Goal: Task Accomplishment & Management: Complete application form

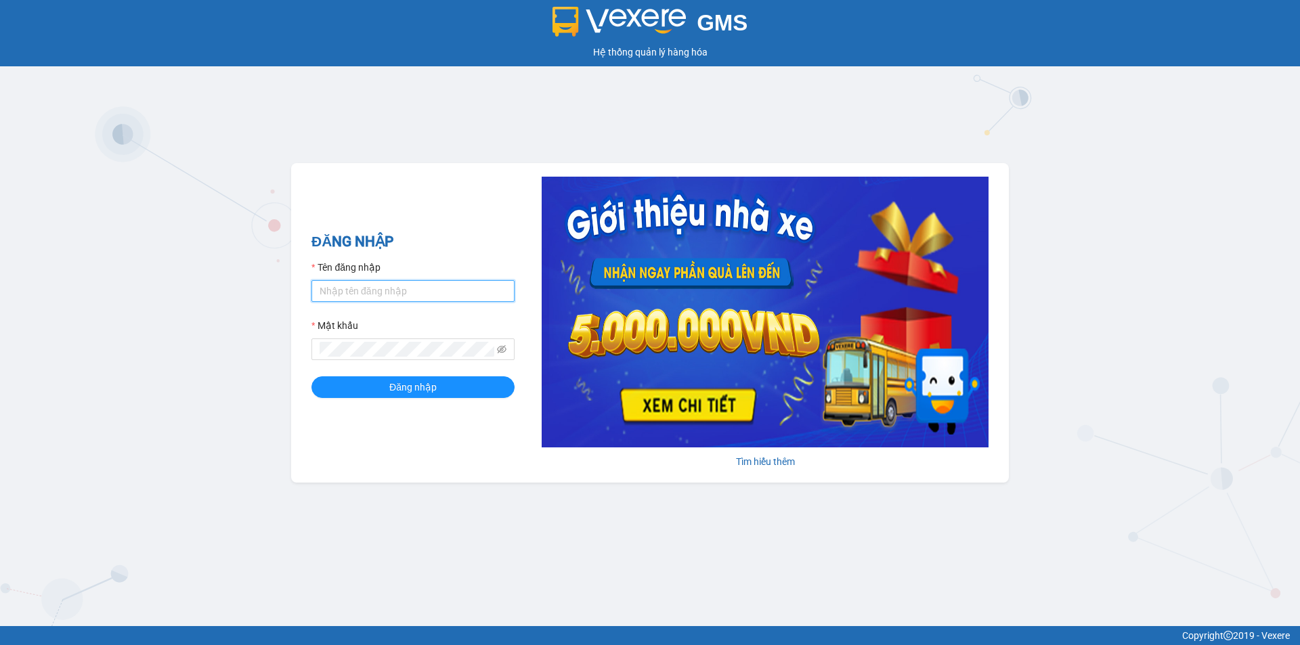
click at [414, 283] on input "Tên đăng nhập" at bounding box center [412, 291] width 203 height 22
type input "camlinh.tienoanh"
click at [450, 391] on button "Đăng nhập" at bounding box center [412, 387] width 203 height 22
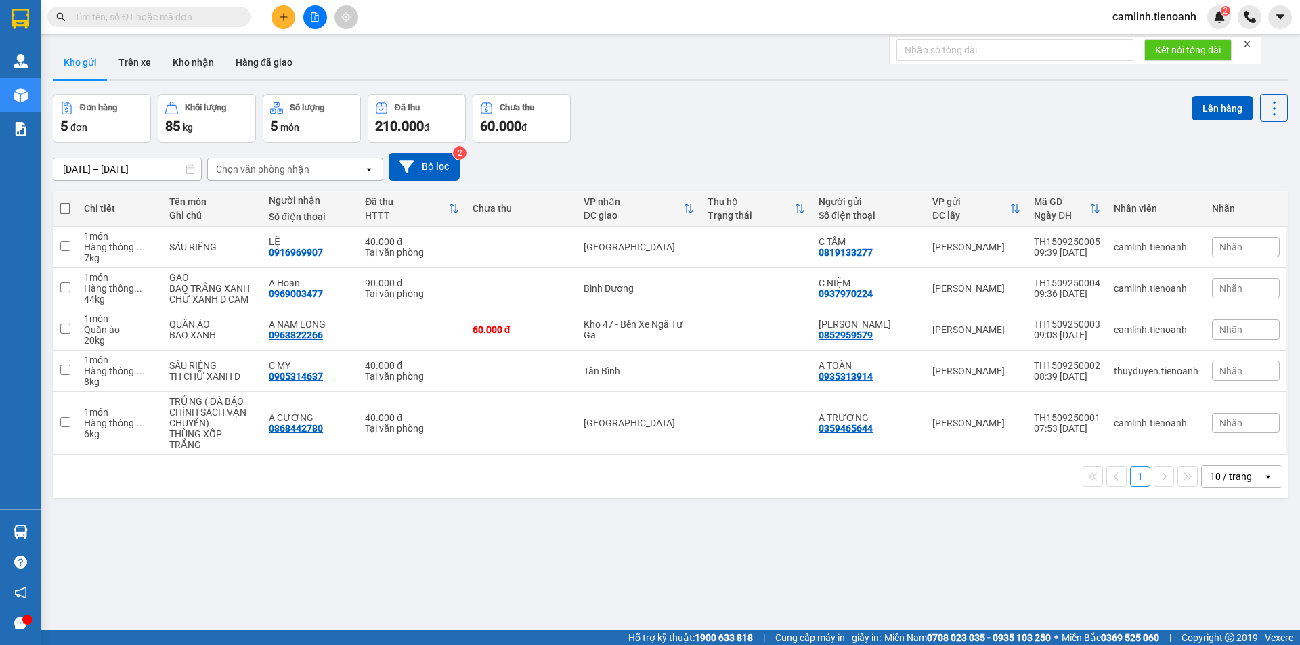
click at [219, 12] on input "text" at bounding box center [154, 16] width 160 height 15
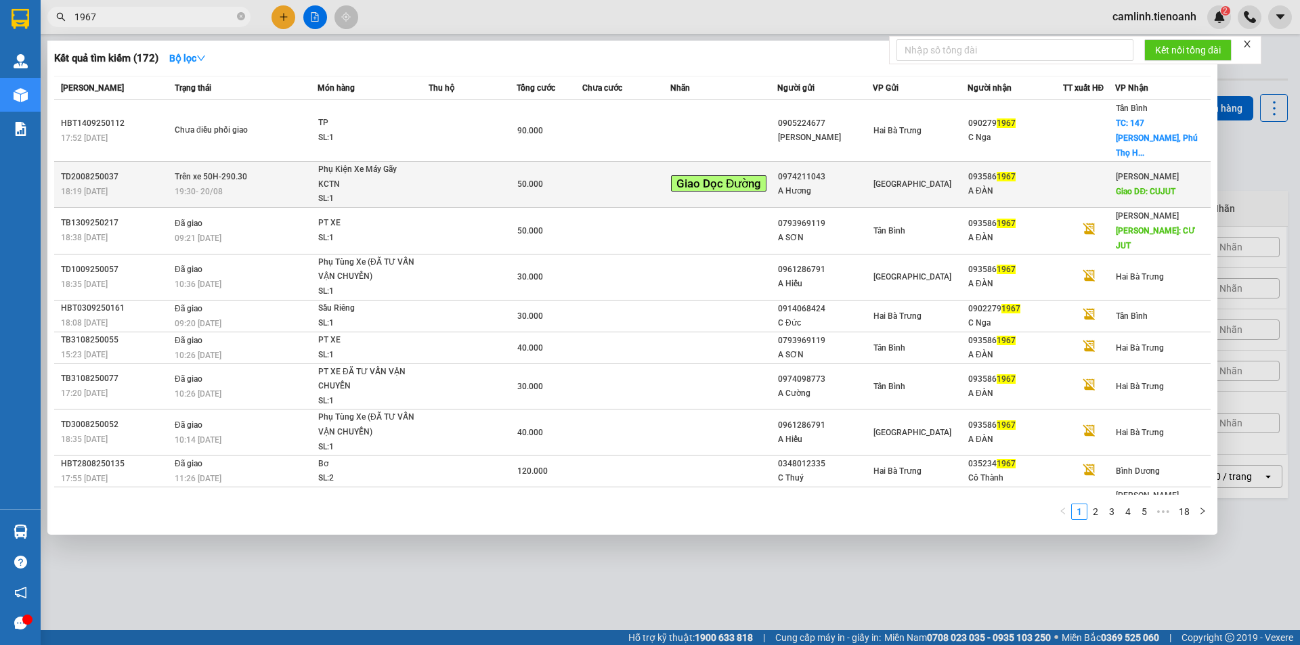
type input "1967"
click at [843, 184] on div "A Hương" at bounding box center [825, 191] width 94 height 14
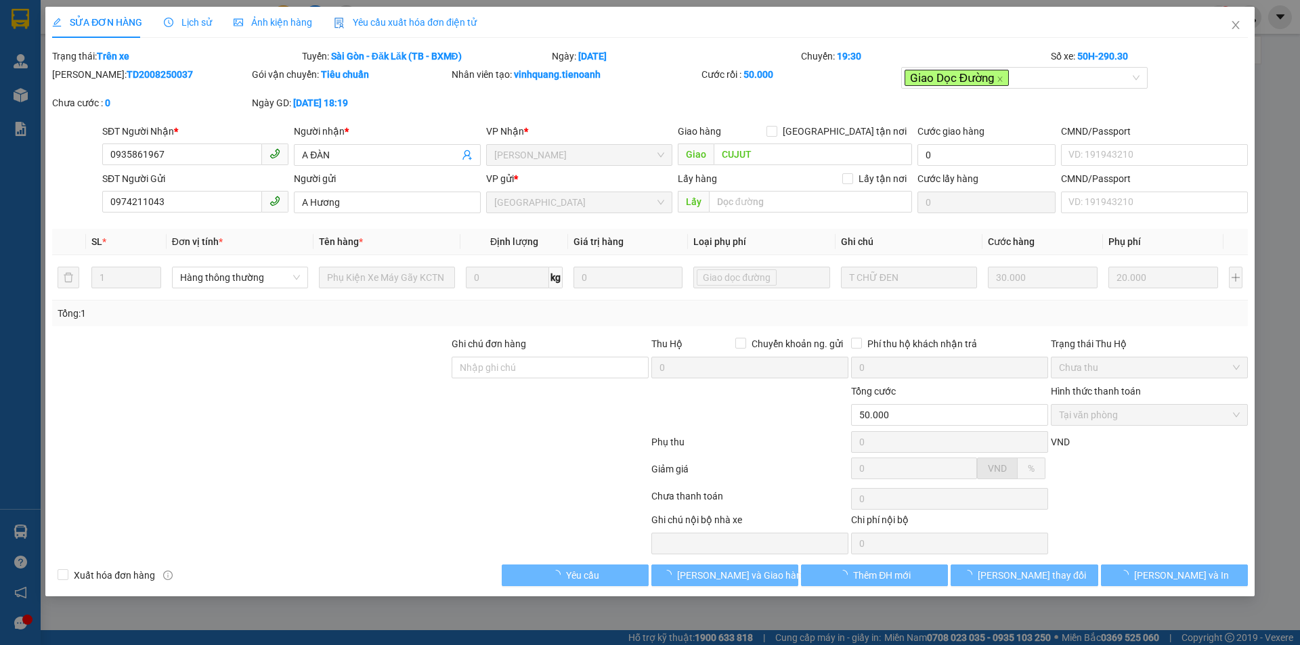
type input "0935861967"
type input "A ĐÀN"
type input "CUJUT"
type input "0974211043"
type input "A Hương"
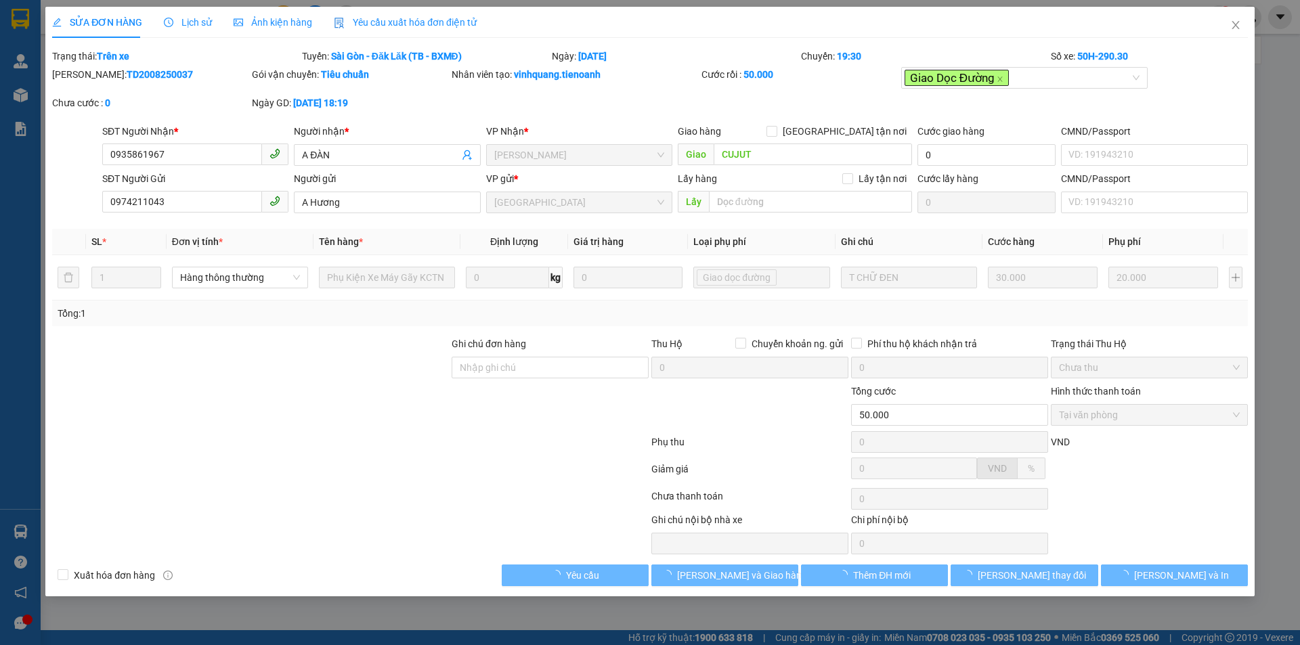
type input "50.000"
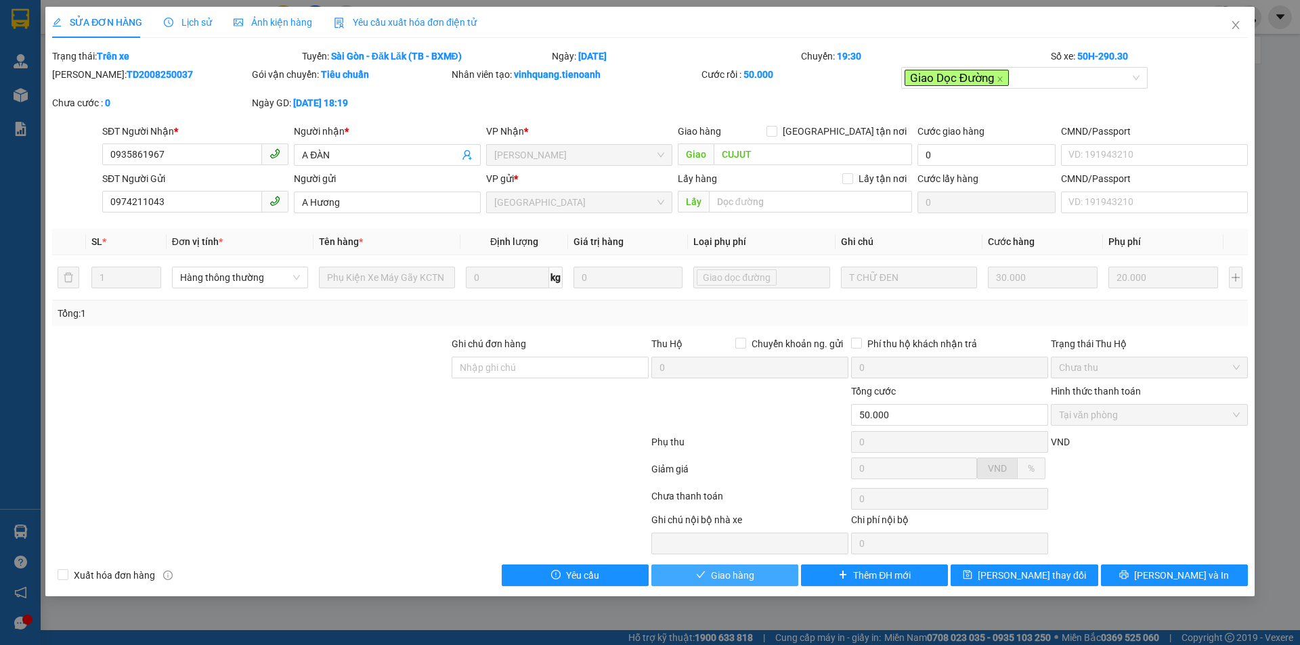
click at [784, 567] on button "Giao hàng" at bounding box center [724, 575] width 147 height 22
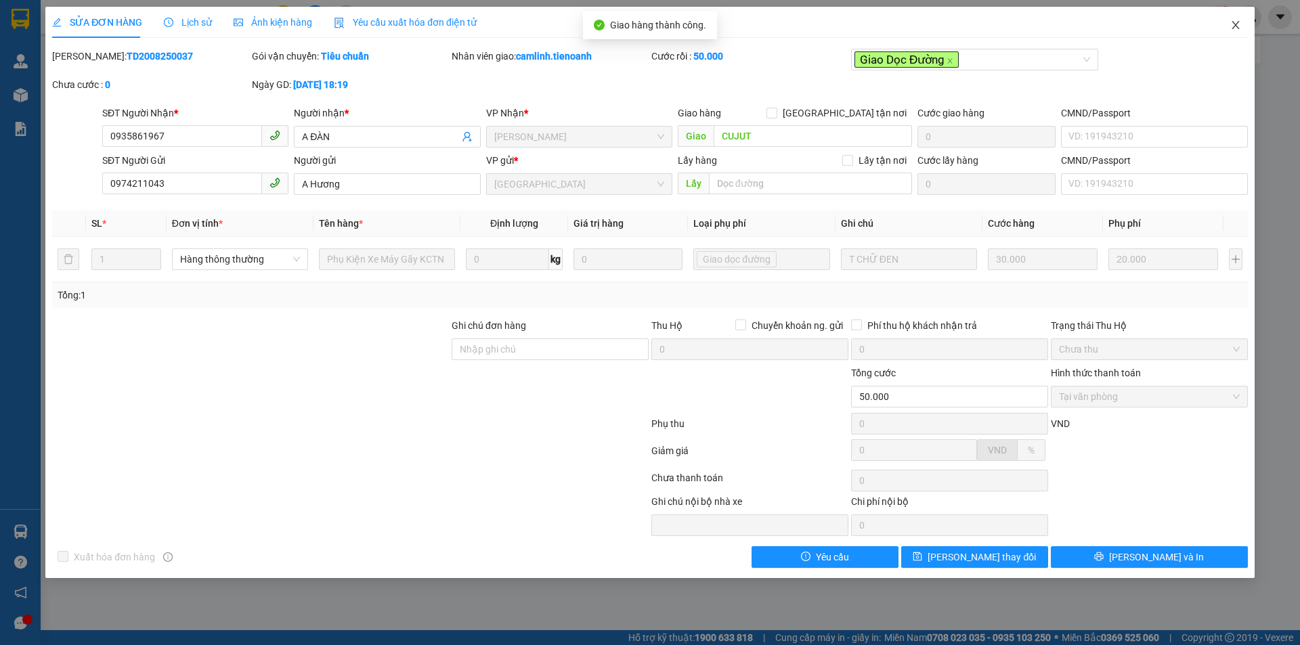
click at [1237, 27] on icon "close" at bounding box center [1234, 25] width 7 height 8
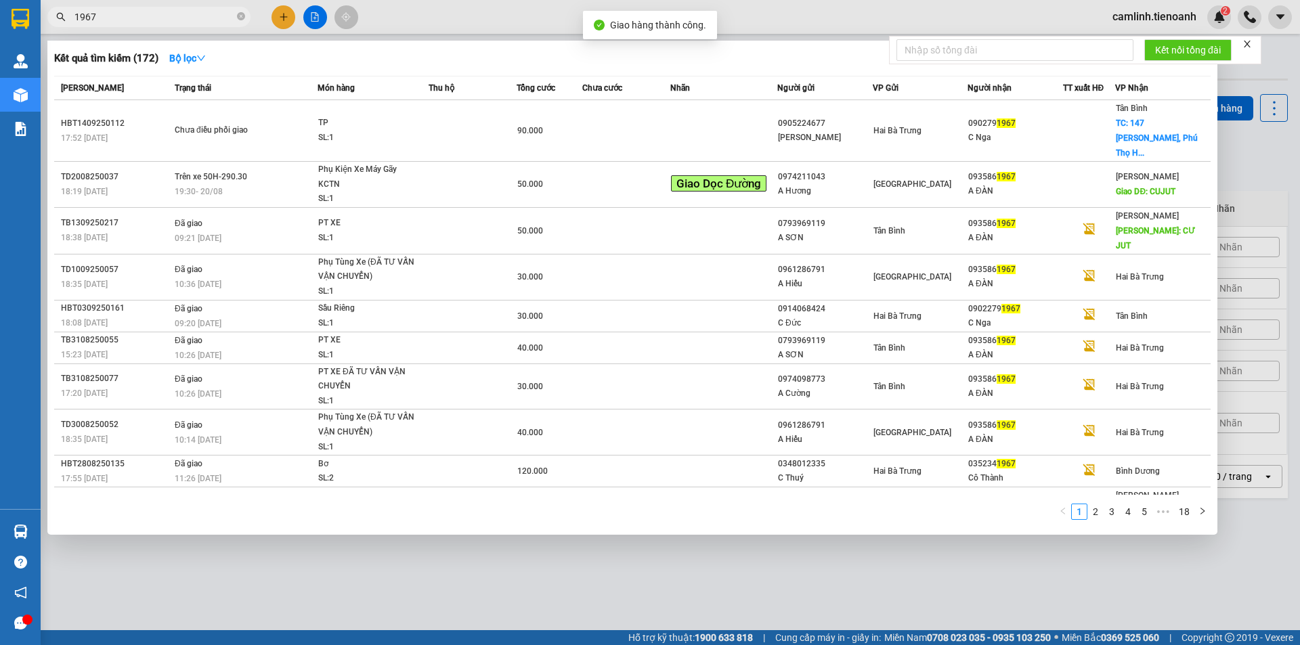
click at [213, 9] on span "1967" at bounding box center [148, 17] width 203 height 20
